Goal: Information Seeking & Learning: Learn about a topic

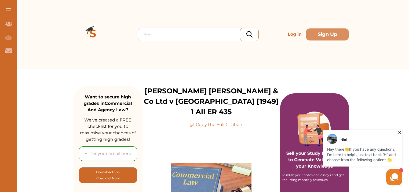
drag, startPoint x: 408, startPoint y: 31, endPoint x: 409, endPoint y: 26, distance: 4.9
click at [409, 26] on div "Search Log in Sign Up Search Log in Sign Up" at bounding box center [211, 34] width 396 height 69
drag, startPoint x: 409, startPoint y: 26, endPoint x: 410, endPoint y: 50, distance: 23.4
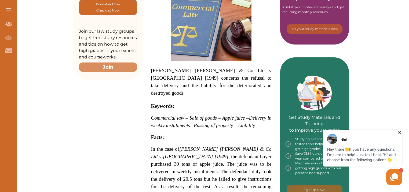
click at [402, 131] on icon at bounding box center [399, 132] width 5 height 5
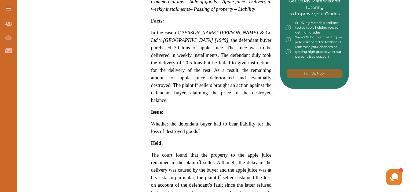
scroll to position [282, 0]
